Goal: Use online tool/utility: Utilize a website feature to perform a specific function

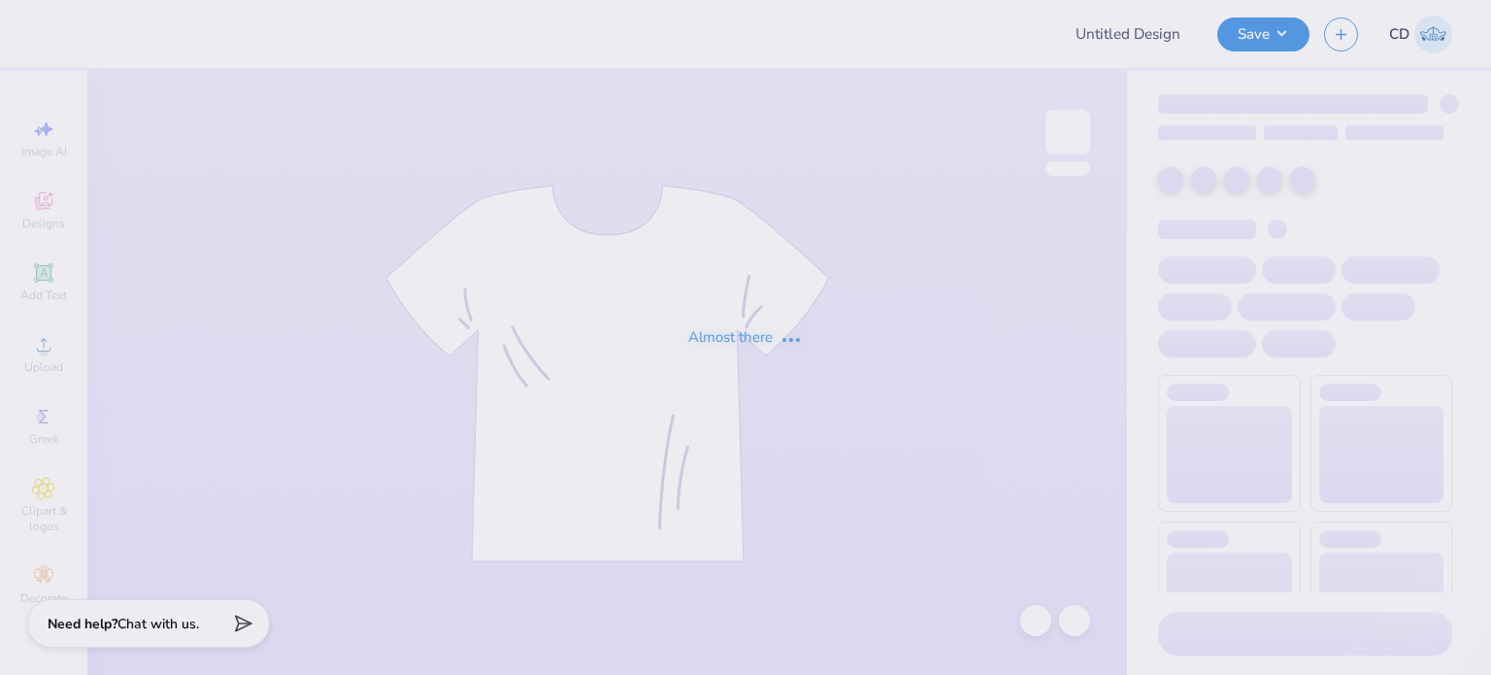
type input "FPS238646"
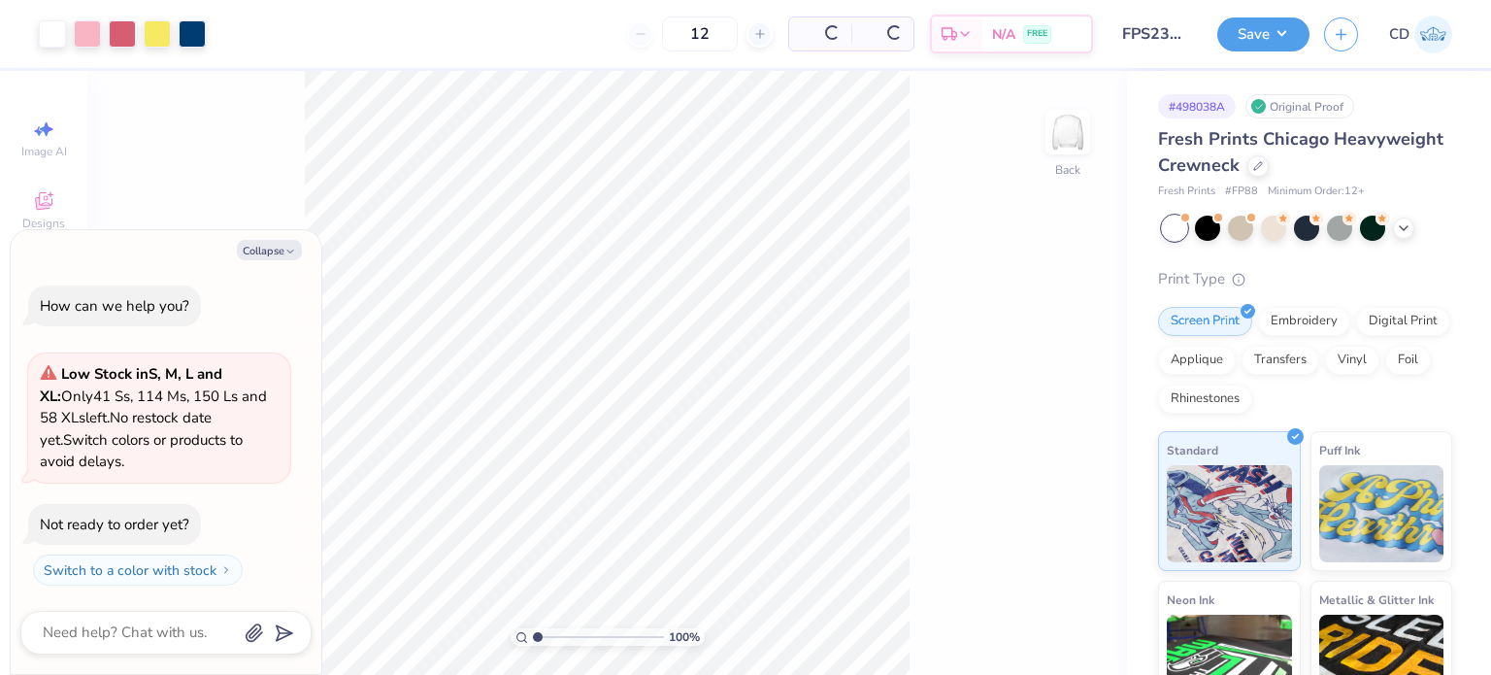
type textarea "x"
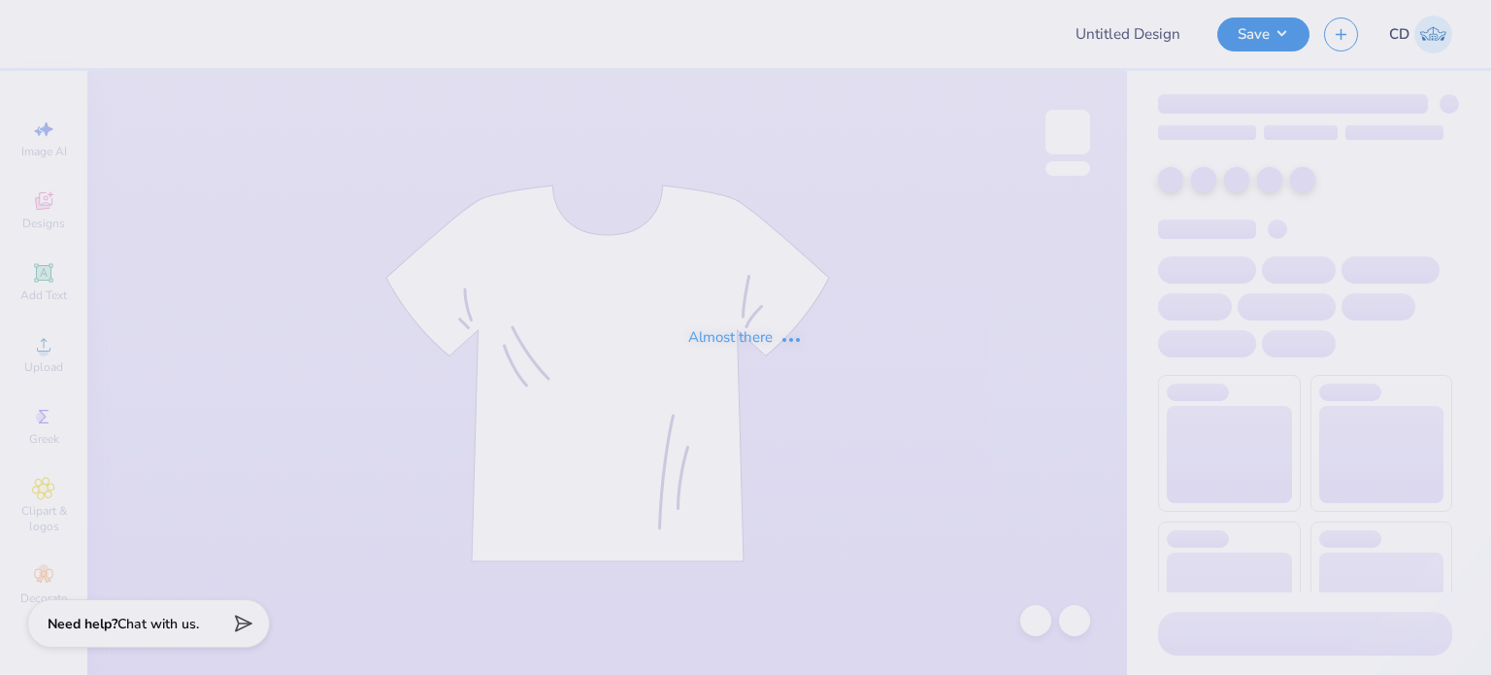
type input "FPS238707"
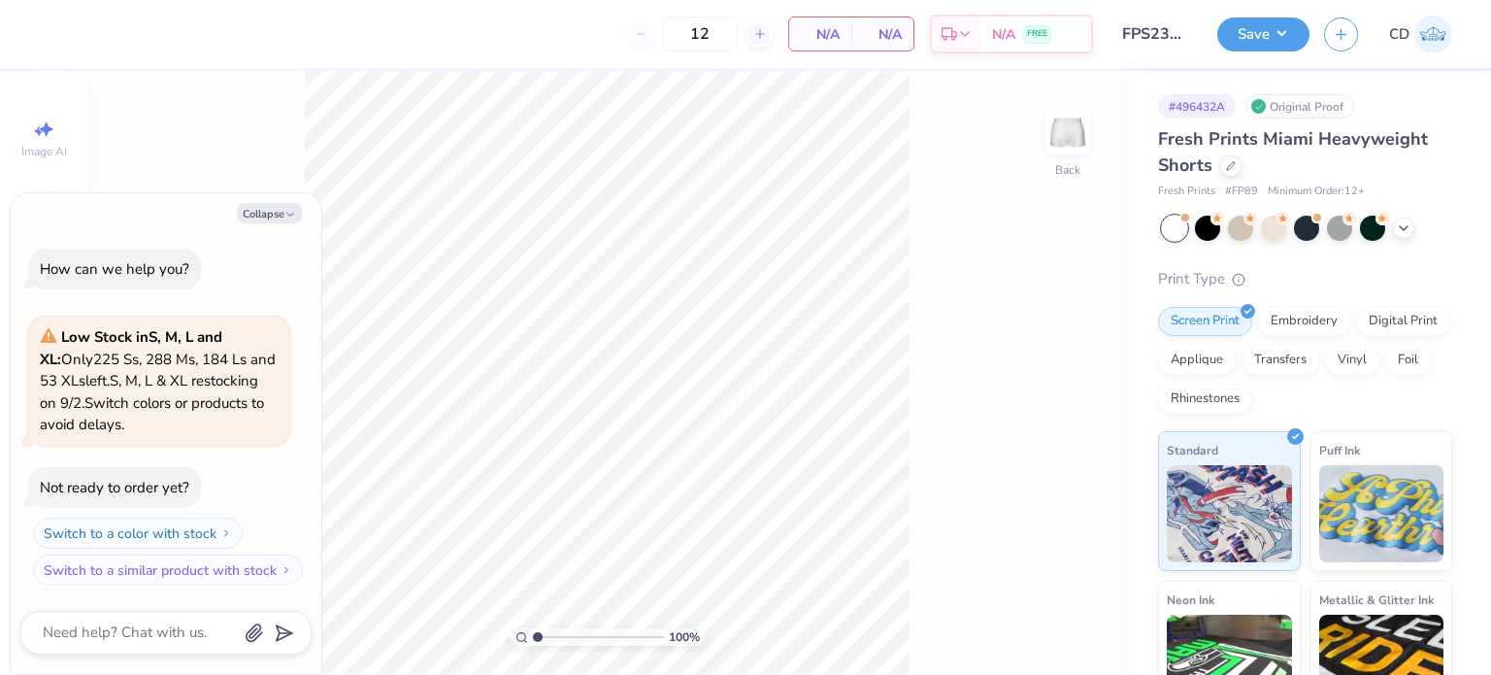
type textarea "x"
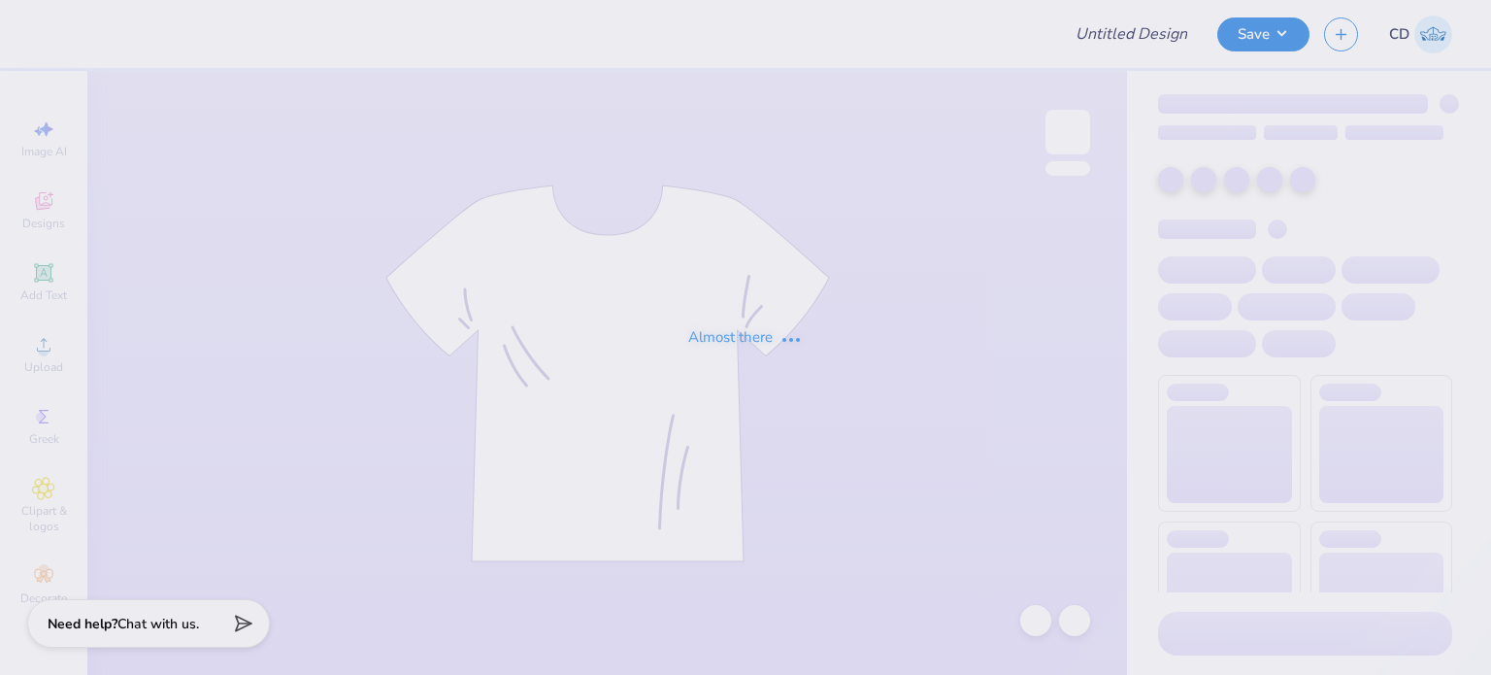
type input "FPS238301"
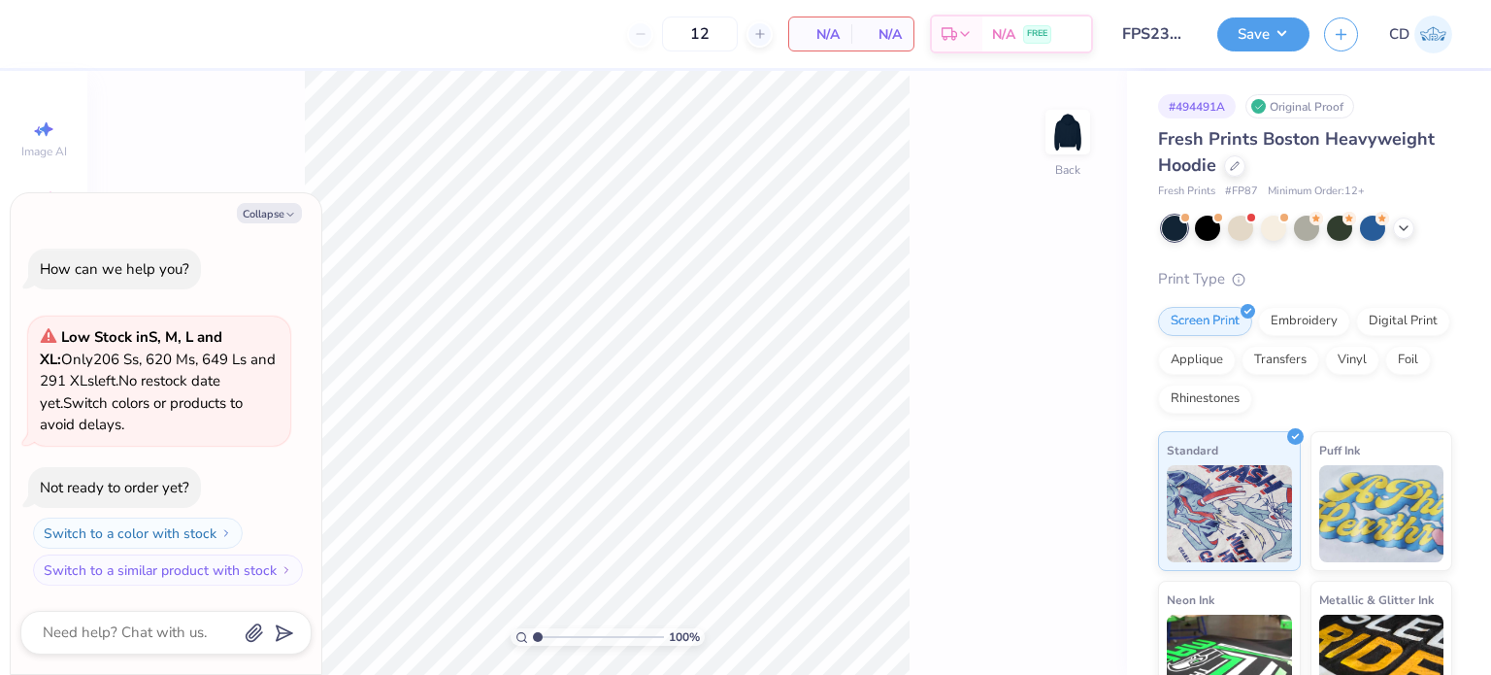
type textarea "x"
drag, startPoint x: 540, startPoint y: 636, endPoint x: 555, endPoint y: 637, distance: 15.6
click at [555, 637] on input "range" at bounding box center [598, 636] width 131 height 17
drag, startPoint x: 556, startPoint y: 636, endPoint x: 648, endPoint y: 691, distance: 107.5
click at [648, 645] on input "range" at bounding box center [595, 636] width 124 height 17
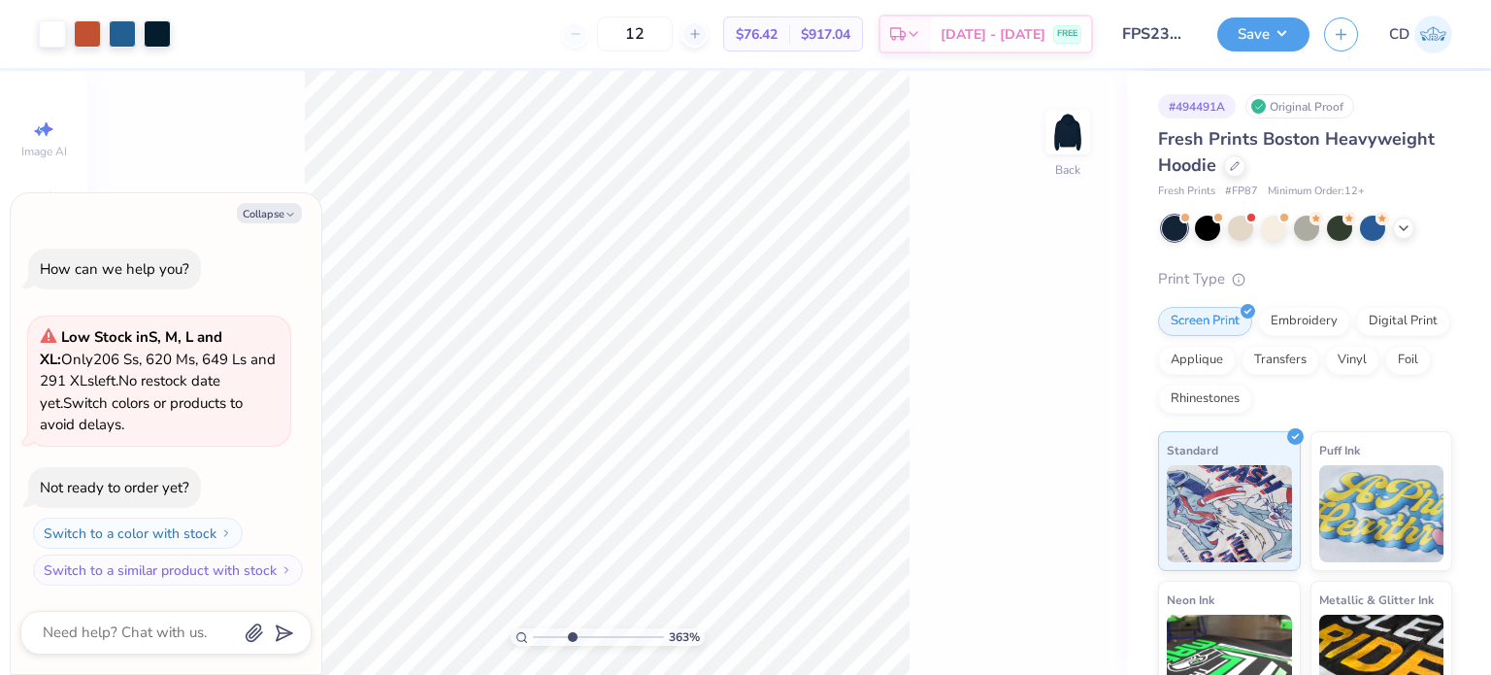
drag, startPoint x: 645, startPoint y: 641, endPoint x: 571, endPoint y: 626, distance: 76.1
type input "3.63"
click at [571, 628] on input "range" at bounding box center [598, 636] width 131 height 17
